Goal: Navigation & Orientation: Locate item on page

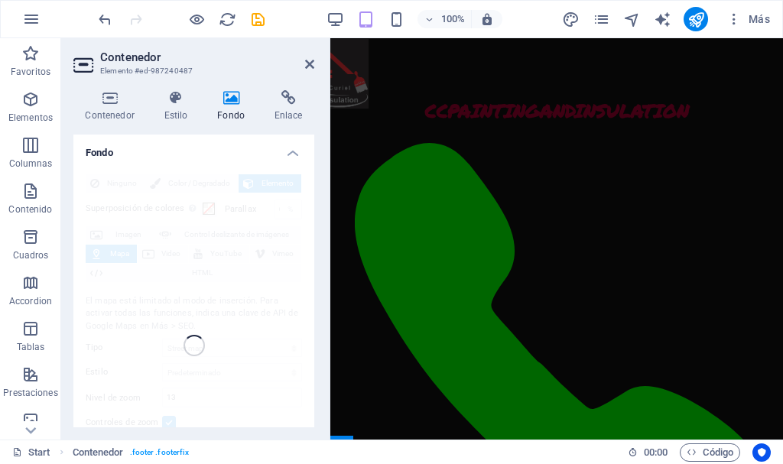
scroll to position [4862, 0]
click at [310, 63] on icon at bounding box center [309, 64] width 9 height 12
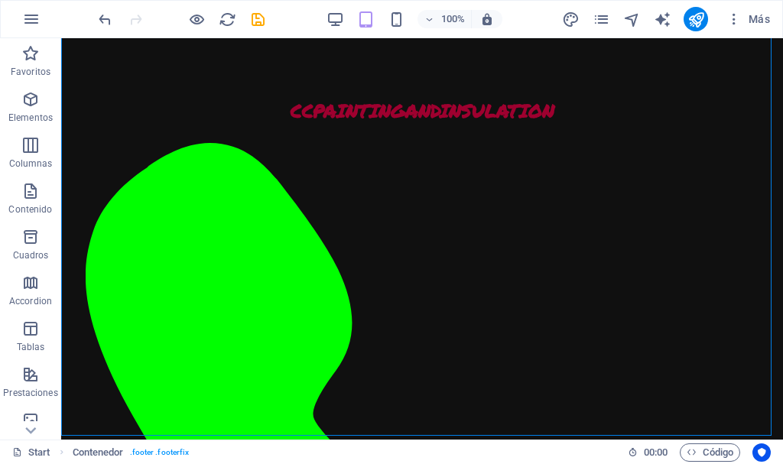
scroll to position [5615, 0]
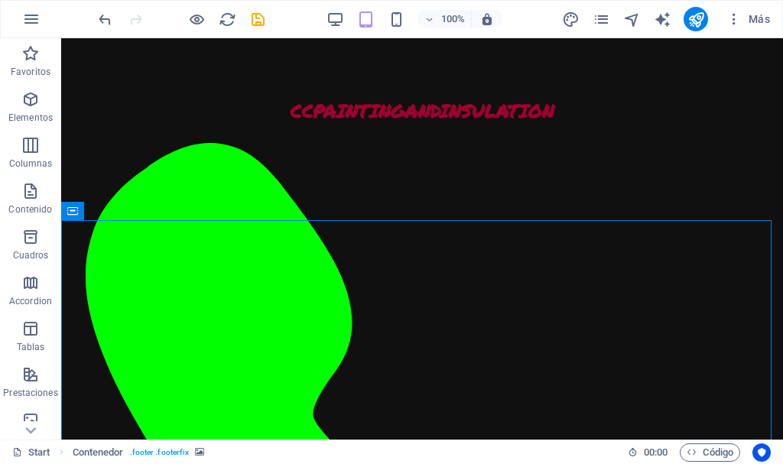
scroll to position [5261, 0]
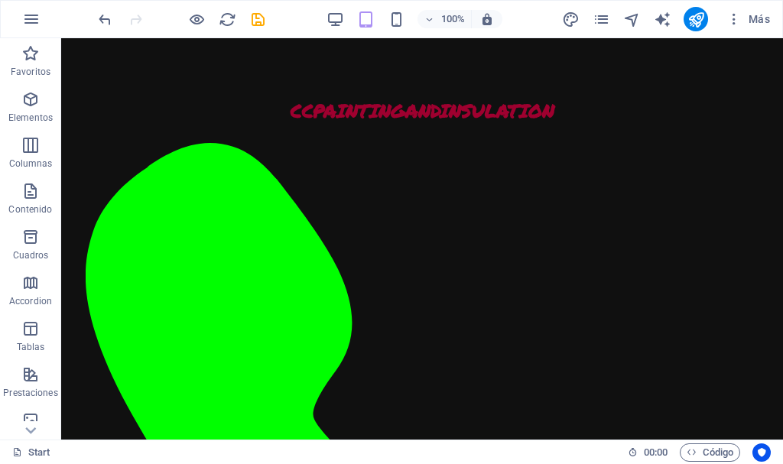
scroll to position [2560, 0]
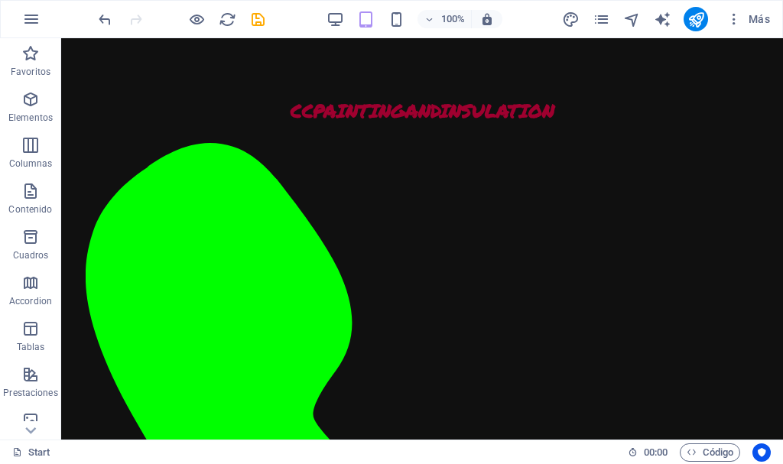
scroll to position [2346, 0]
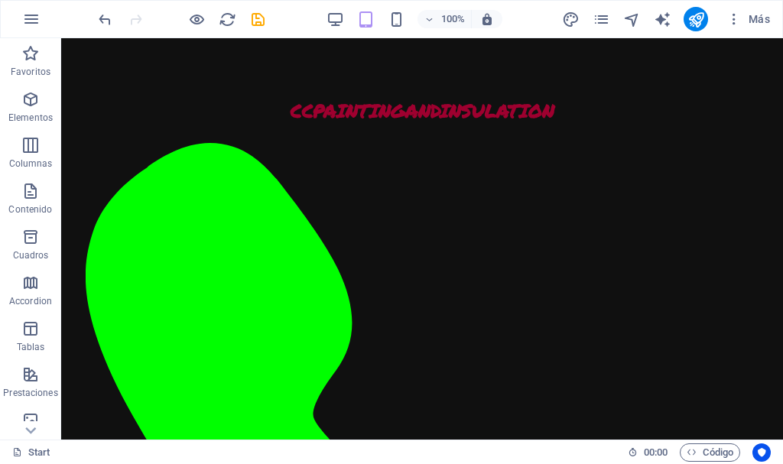
scroll to position [0, 0]
drag, startPoint x: 778, startPoint y: 207, endPoint x: 824, endPoint y: 71, distance: 143.6
